Goal: Task Accomplishment & Management: Manage account settings

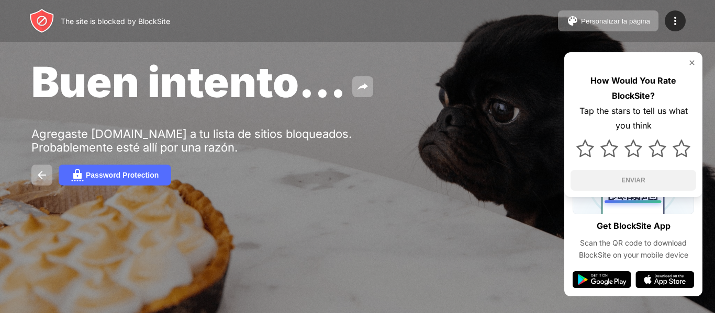
click at [681, 62] on div at bounding box center [633, 63] width 126 height 8
click at [691, 62] on img at bounding box center [692, 63] width 8 height 8
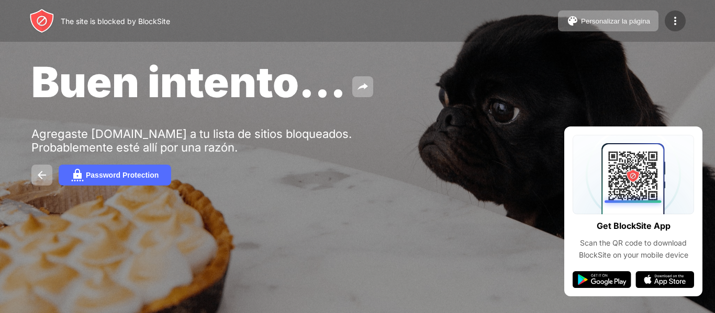
click at [677, 20] on img at bounding box center [675, 21] width 13 height 13
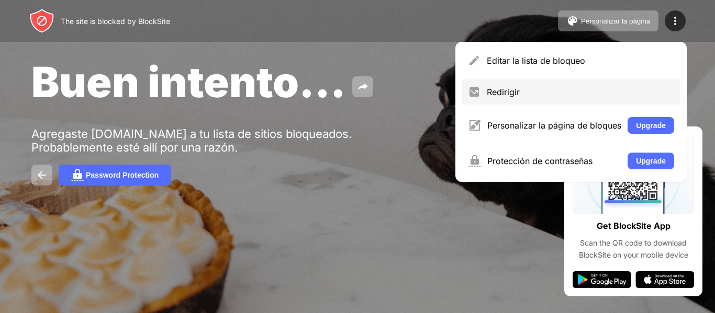
click at [542, 93] on div "Redirigir" at bounding box center [580, 92] width 187 height 10
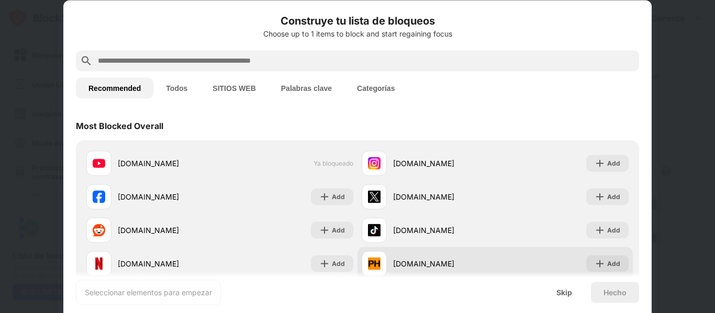
scroll to position [105, 0]
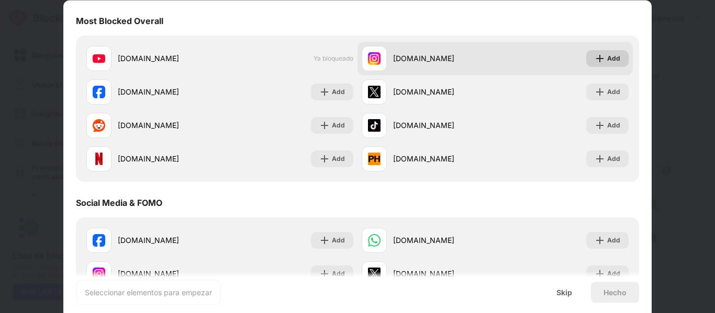
click at [607, 58] on div "Add" at bounding box center [613, 58] width 13 height 10
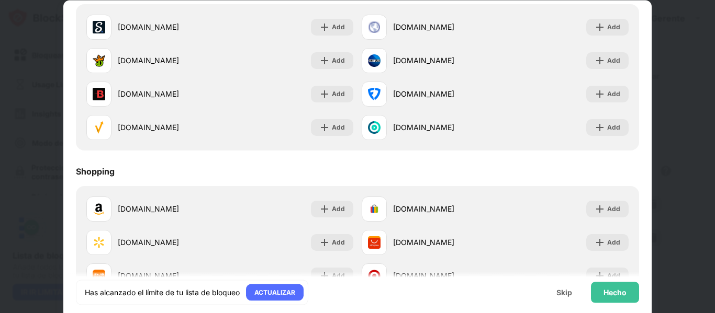
scroll to position [1097, 0]
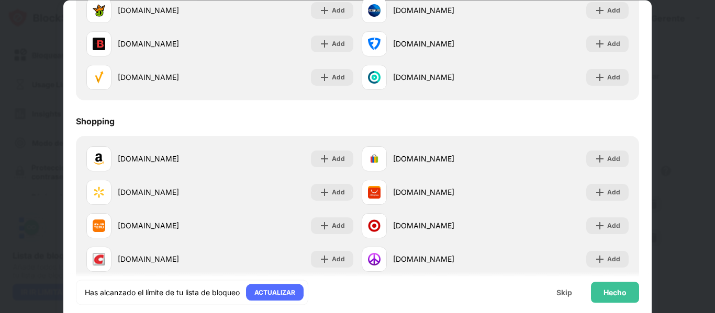
click at [20, 130] on div at bounding box center [357, 156] width 715 height 313
